Goal: Entertainment & Leisure: Consume media (video, audio)

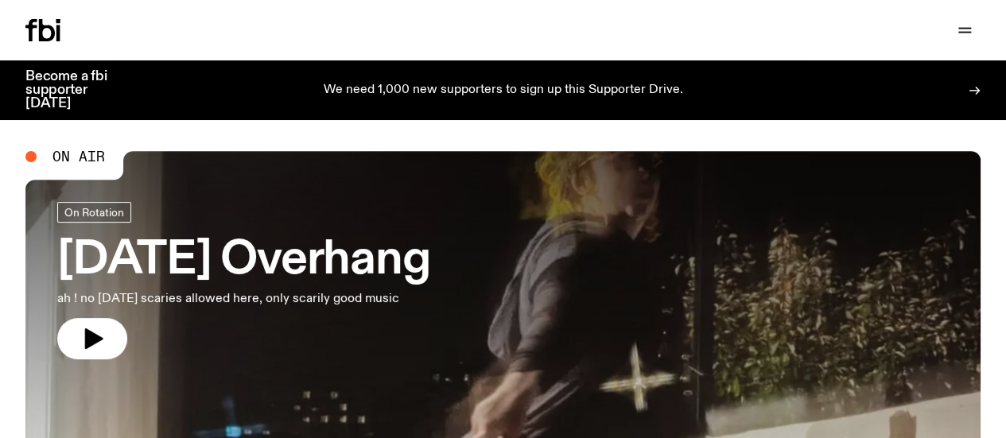
click at [482, 41] on div "Schedule Explore Read Volunteer Newsletter" at bounding box center [261, 30] width 472 height 22
click at [0, 0] on icon "button" at bounding box center [0, 0] width 0 height 0
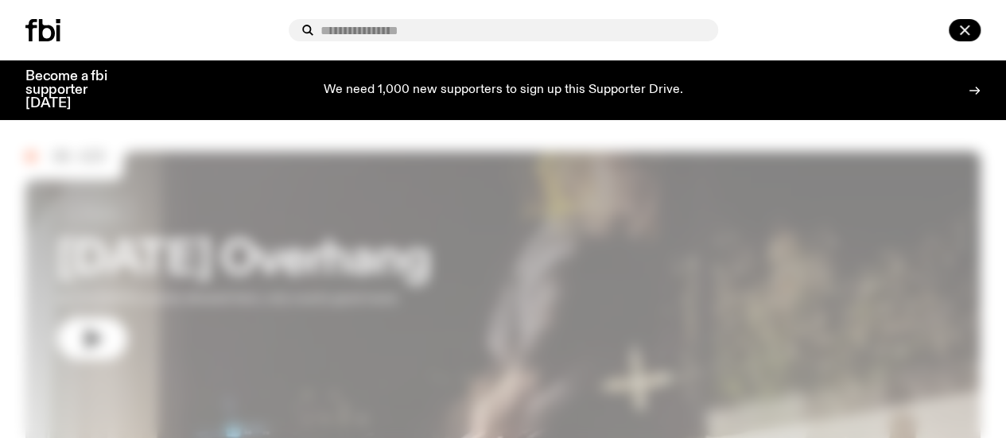
click at [298, 19] on div at bounding box center [504, 30] width 430 height 22
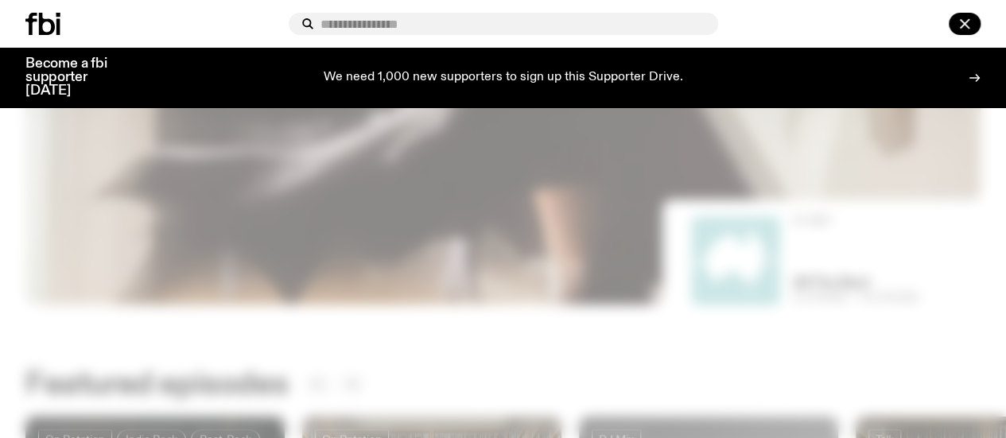
scroll to position [371, 0]
click at [321, 18] on input "text" at bounding box center [513, 25] width 385 height 14
type input "******"
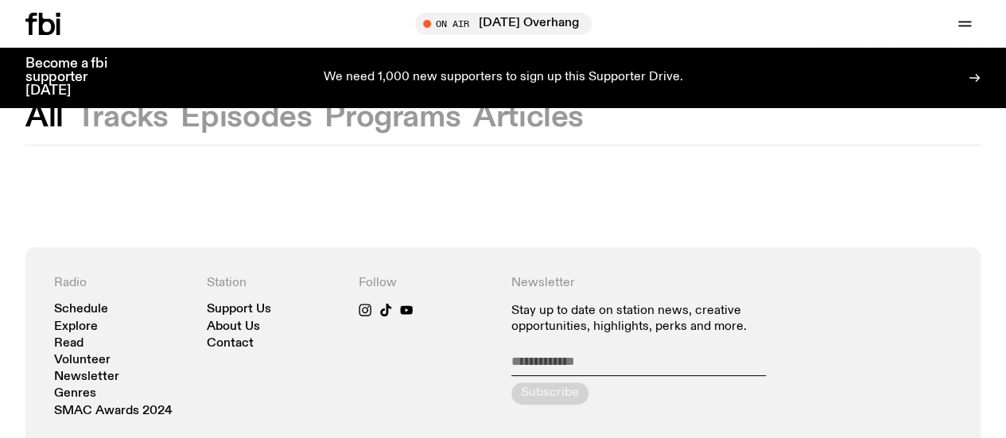
scroll to position [5, 0]
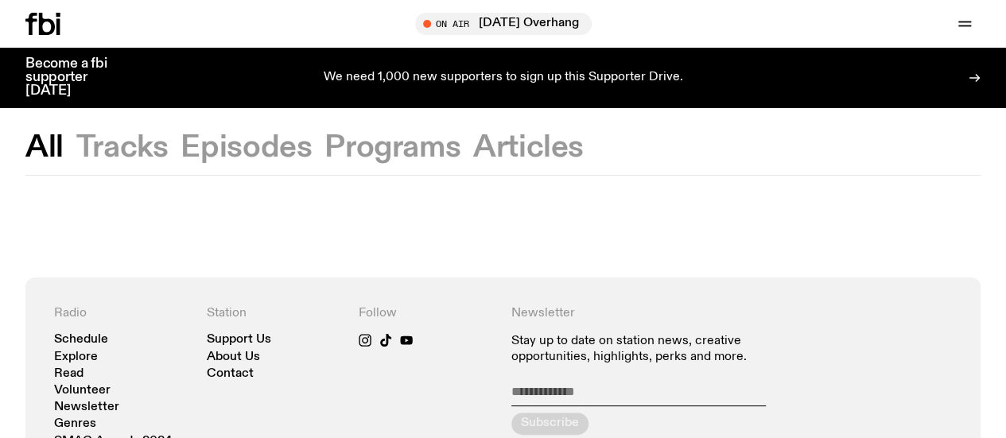
click at [376, 160] on button "Programs" at bounding box center [393, 148] width 136 height 29
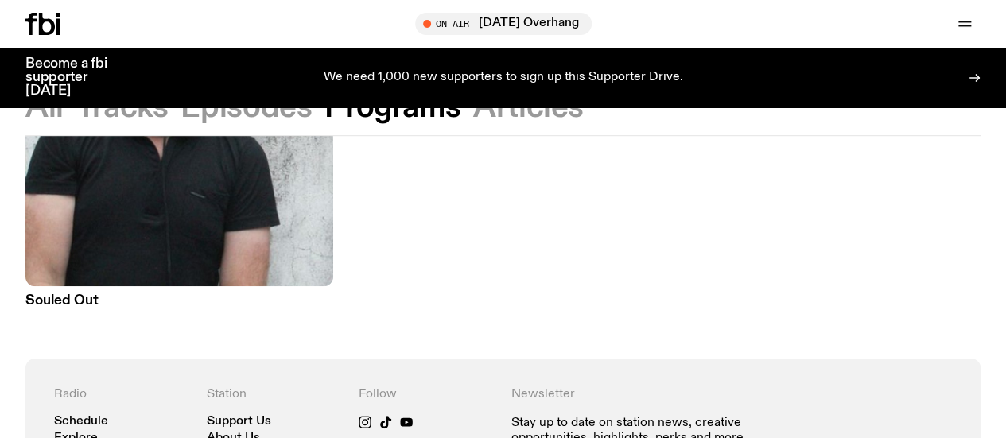
scroll to position [325, 0]
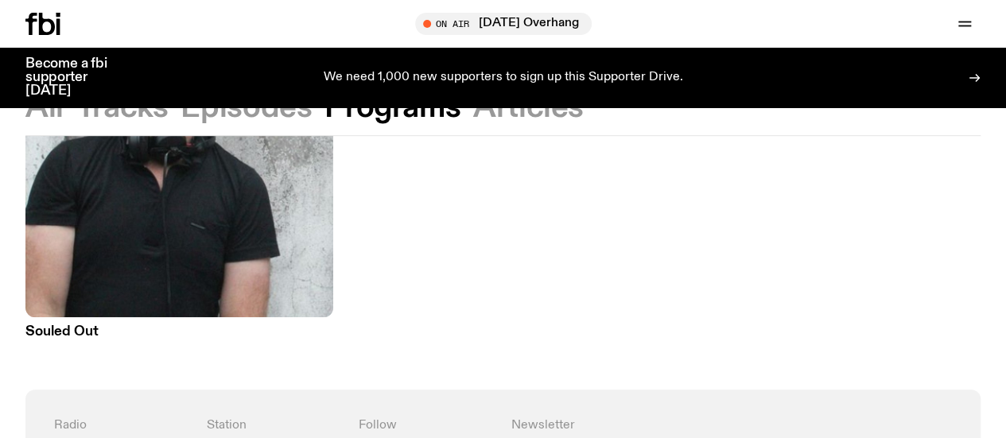
click at [89, 329] on h3 "Souled Out" at bounding box center [179, 332] width 308 height 14
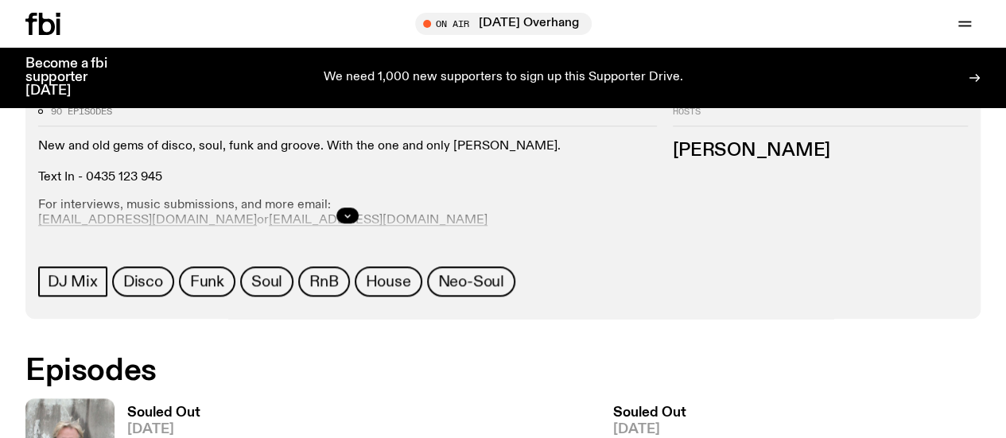
scroll to position [681, 0]
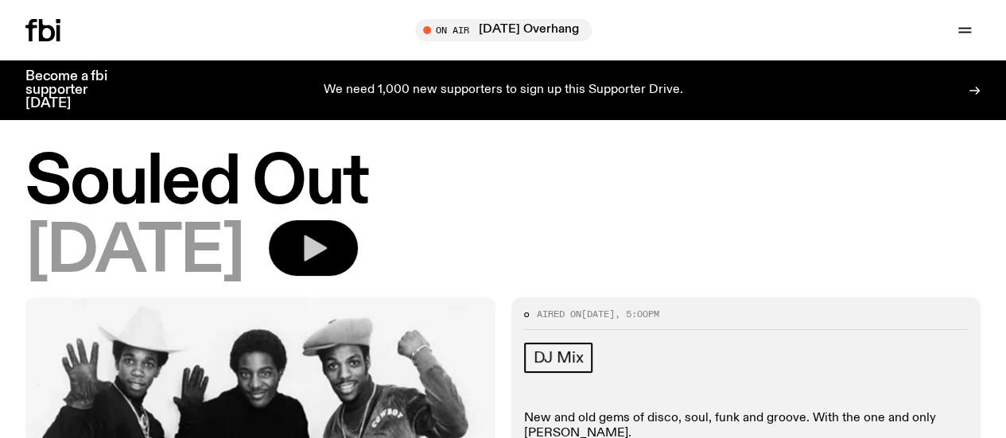
click at [327, 255] on icon "button" at bounding box center [315, 248] width 23 height 26
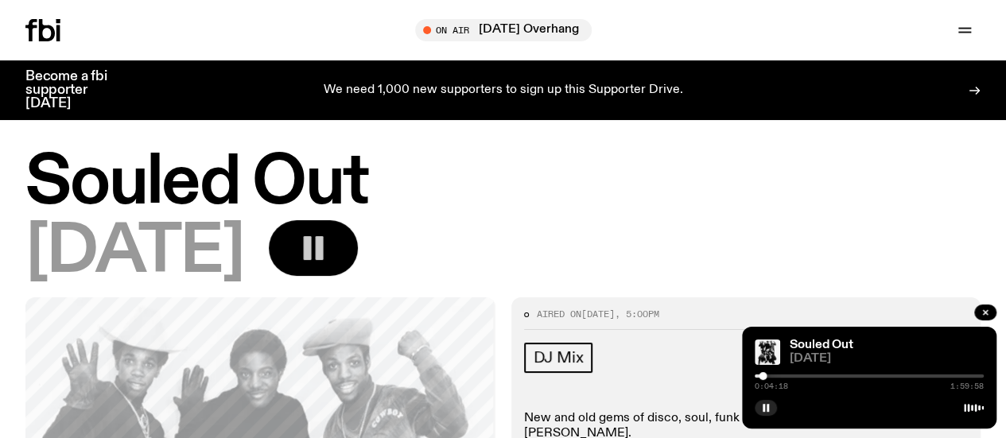
click at [763, 376] on div at bounding box center [763, 376] width 8 height 8
click at [761, 376] on div at bounding box center [763, 376] width 8 height 8
click at [760, 376] on div at bounding box center [761, 376] width 8 height 8
click at [757, 377] on div at bounding box center [760, 376] width 8 height 8
